Goal: Task Accomplishment & Management: Use online tool/utility

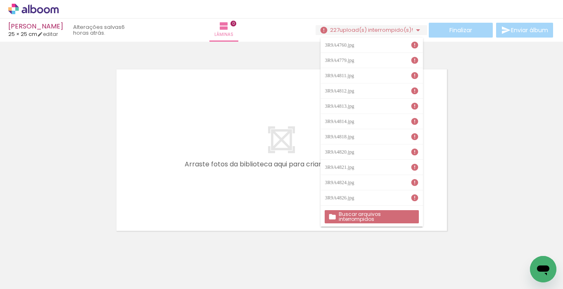
click at [57, 171] on div at bounding box center [281, 140] width 563 height 190
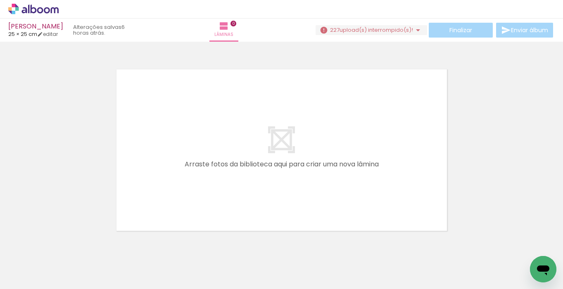
click at [383, 28] on span "upload(s) interrompido(s)!" at bounding box center [377, 30] width 74 height 8
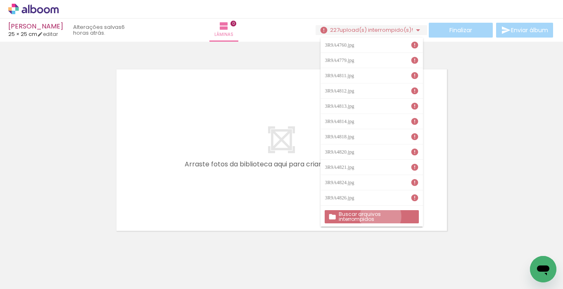
click at [0, 0] on slot "Buscar arquivos interrompidos" at bounding box center [0, 0] width 0 height 0
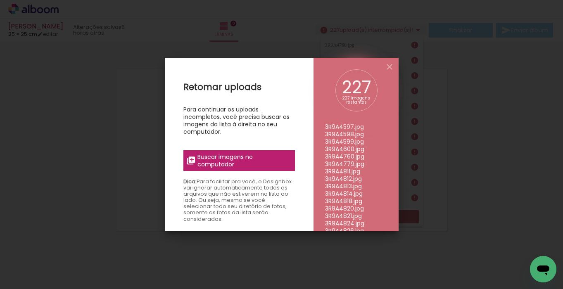
click at [222, 164] on span "Buscar imagens no computador" at bounding box center [244, 160] width 92 height 15
click at [0, 0] on input "file" at bounding box center [0, 0] width 0 height 0
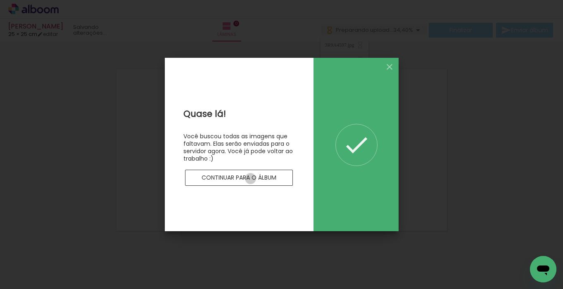
click at [0, 0] on slot "Continuar para o álbum" at bounding box center [0, 0] width 0 height 0
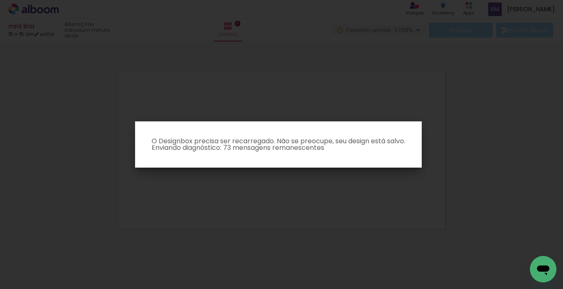
scroll to position [0, 1640]
